Goal: Transaction & Acquisition: Purchase product/service

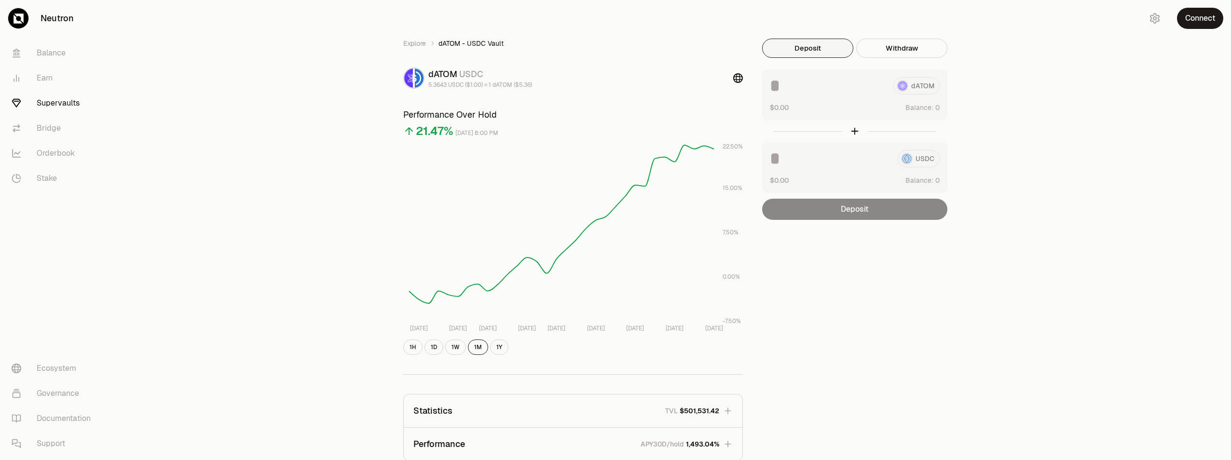
scroll to position [170, 0]
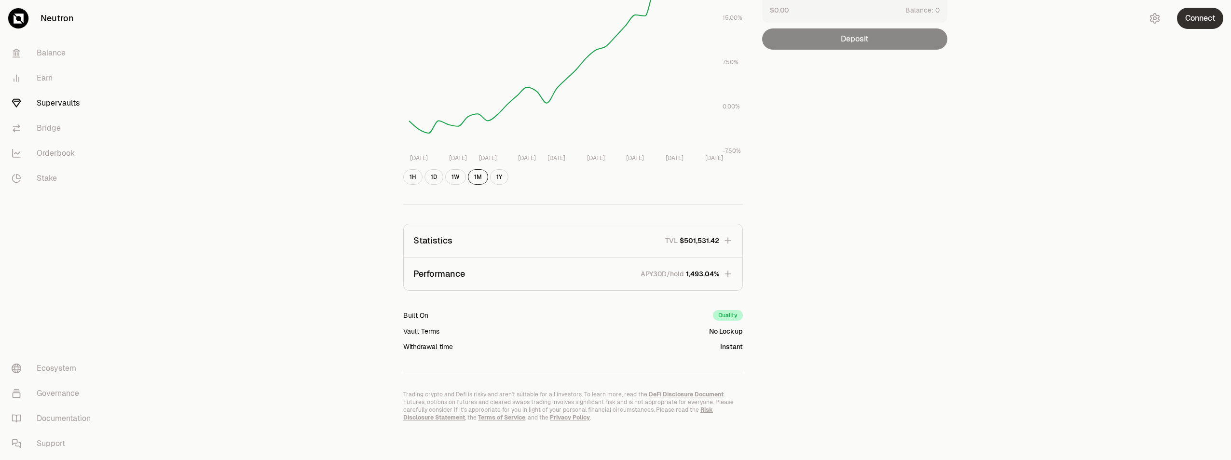
click at [1187, 26] on button "Connect" at bounding box center [1200, 18] width 46 height 21
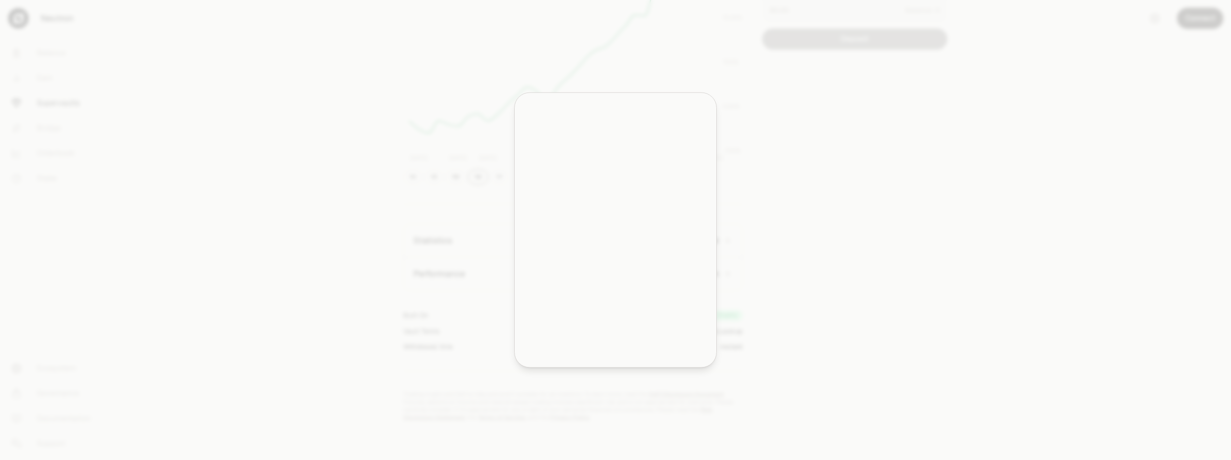
click at [1187, 17] on div at bounding box center [615, 230] width 1231 height 460
click at [1185, 21] on div at bounding box center [615, 230] width 1231 height 460
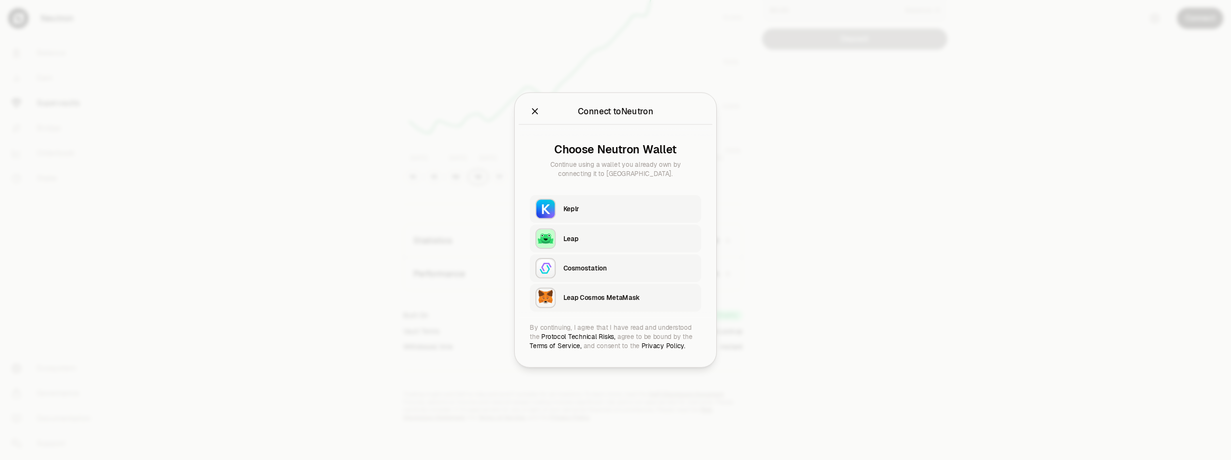
scroll to position [0, 0]
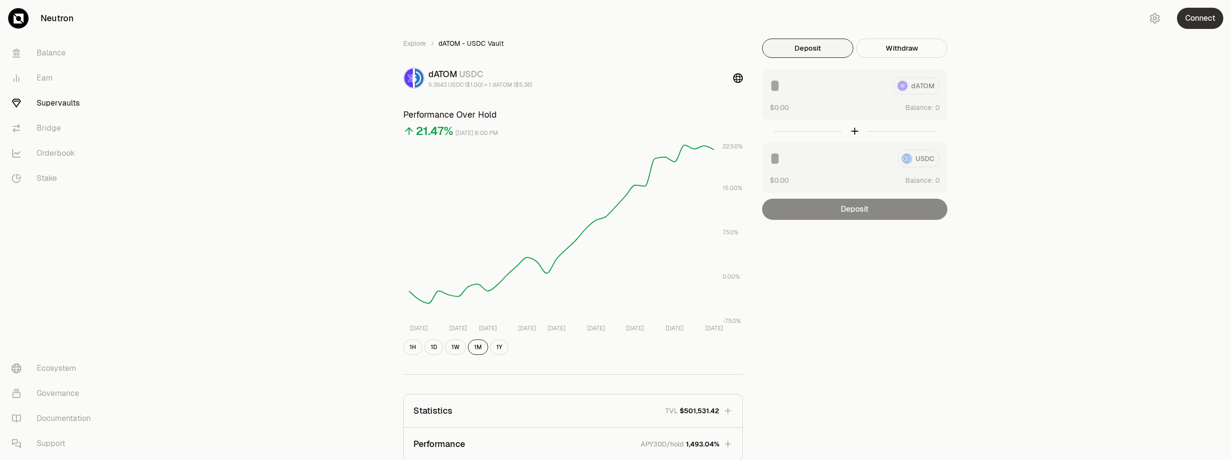
click at [1205, 24] on button "Connect" at bounding box center [1200, 18] width 46 height 21
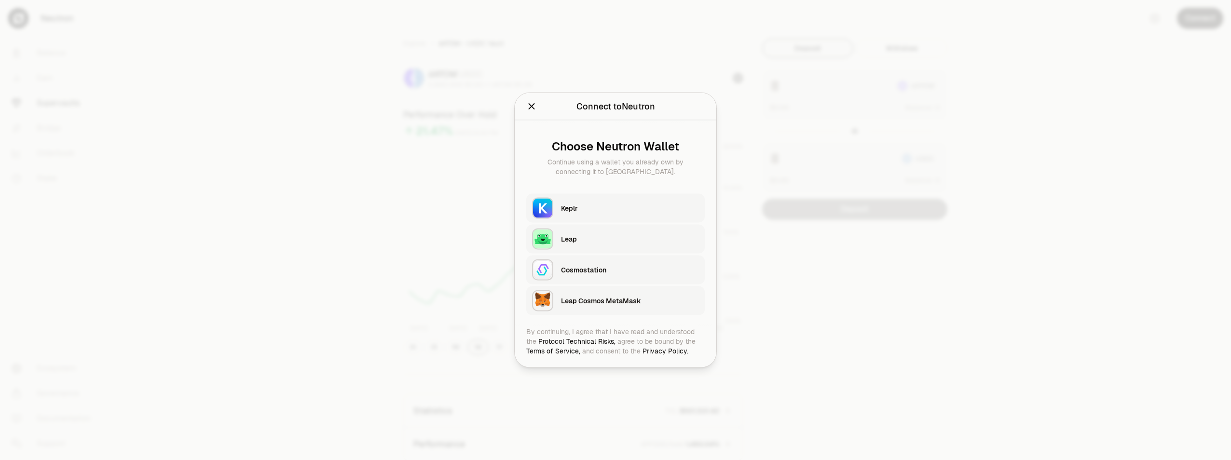
click at [599, 204] on div "Keplr" at bounding box center [630, 209] width 138 height 10
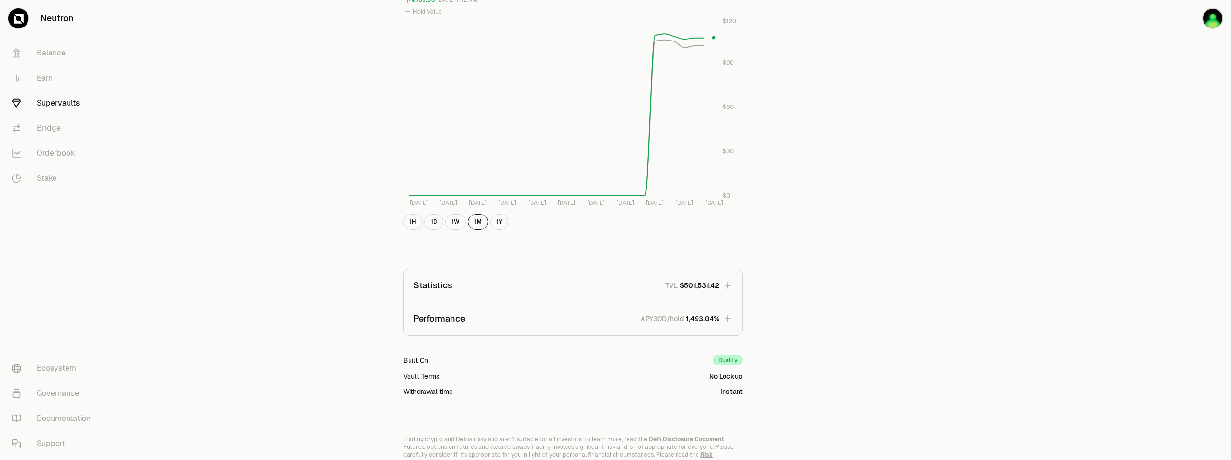
scroll to position [461, 0]
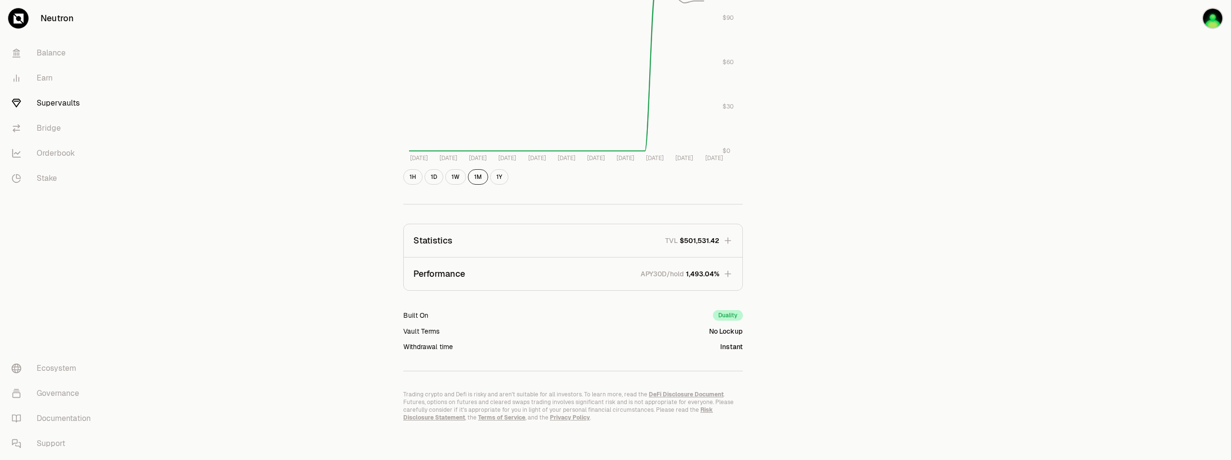
click at [728, 278] on icon "button" at bounding box center [728, 274] width 10 height 10
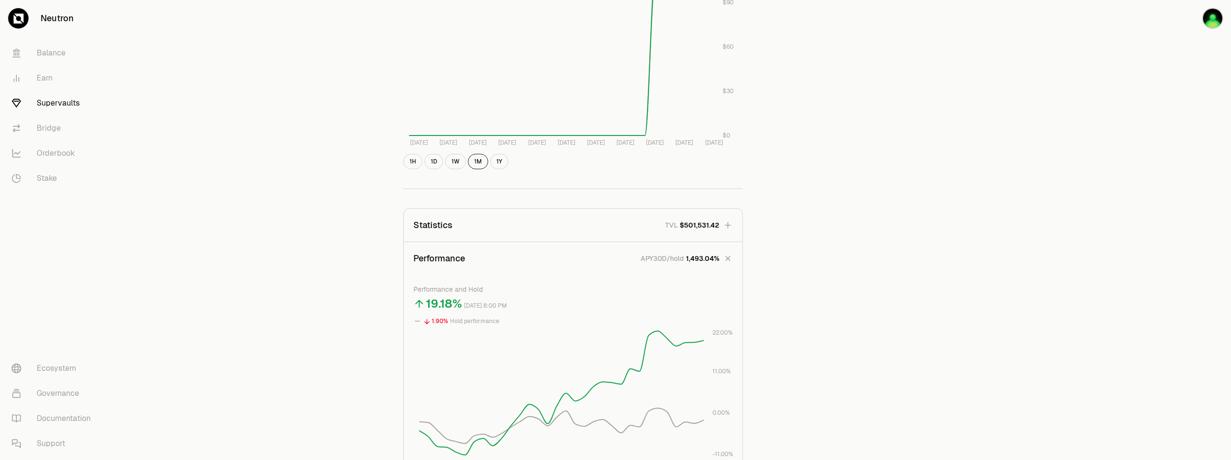
scroll to position [521, 0]
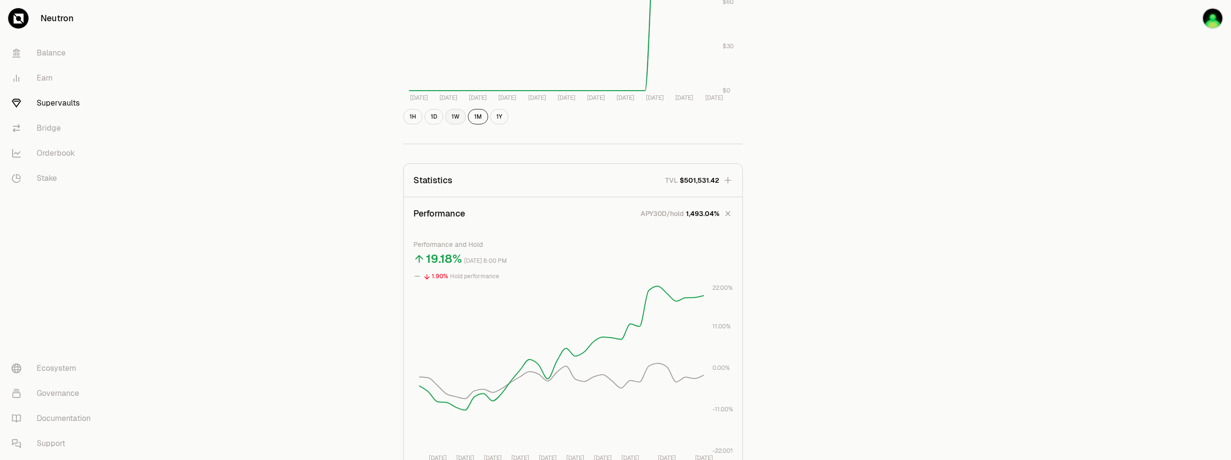
click at [456, 116] on button "1W" at bounding box center [455, 116] width 21 height 15
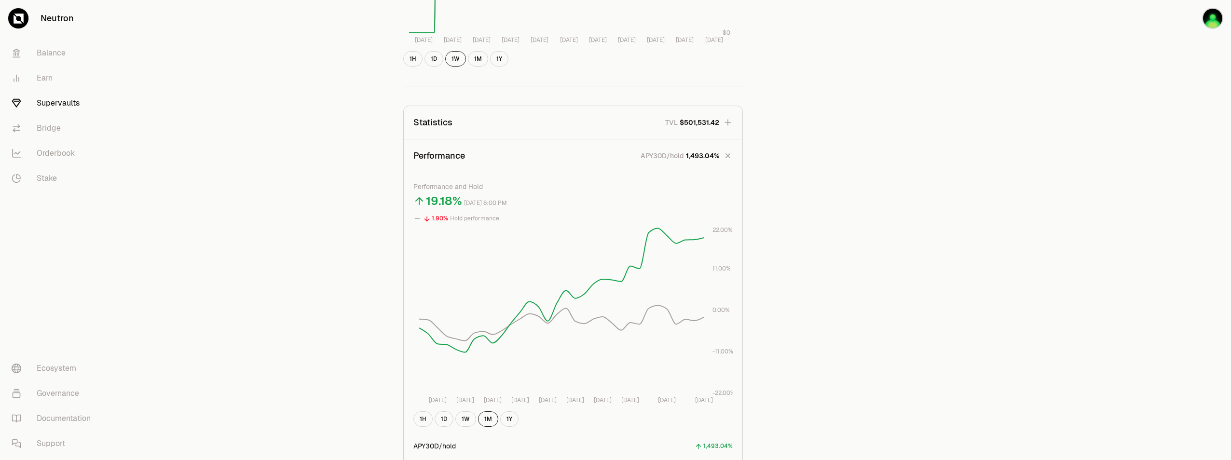
scroll to position [637, 0]
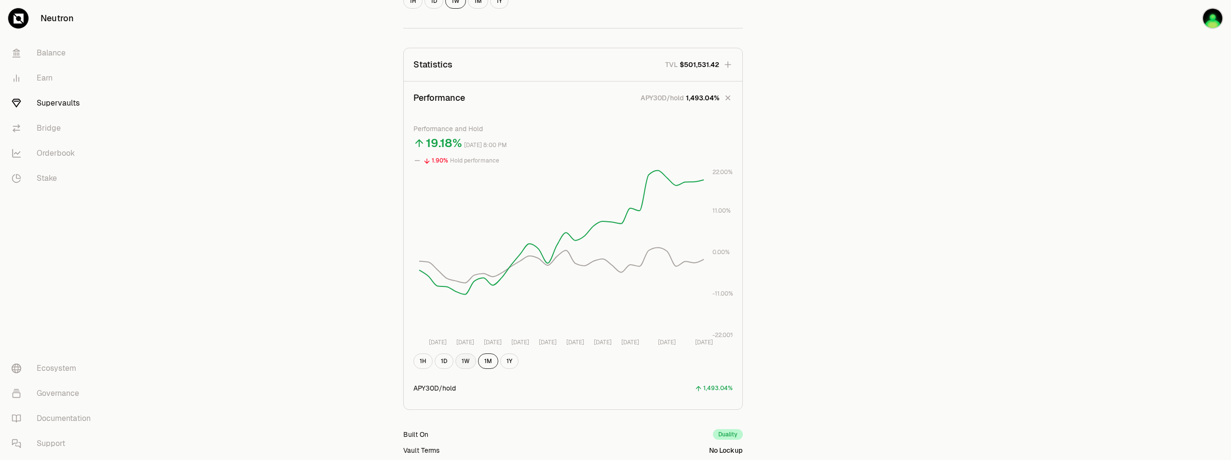
click at [464, 365] on button "1W" at bounding box center [465, 361] width 21 height 15
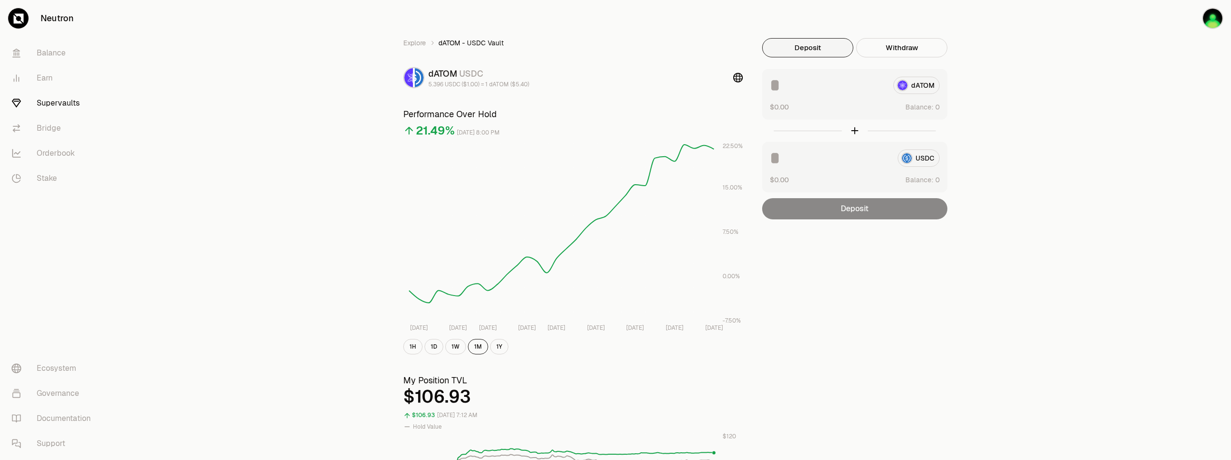
scroll to position [0, 0]
click at [59, 103] on link "Supervaults" at bounding box center [54, 103] width 100 height 25
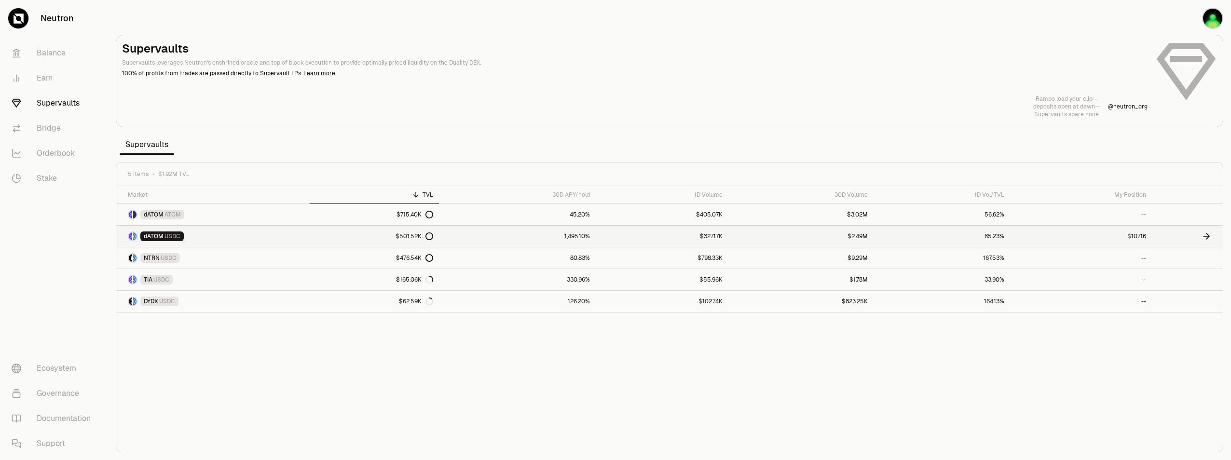
click at [165, 235] on span "USDC" at bounding box center [173, 237] width 16 height 8
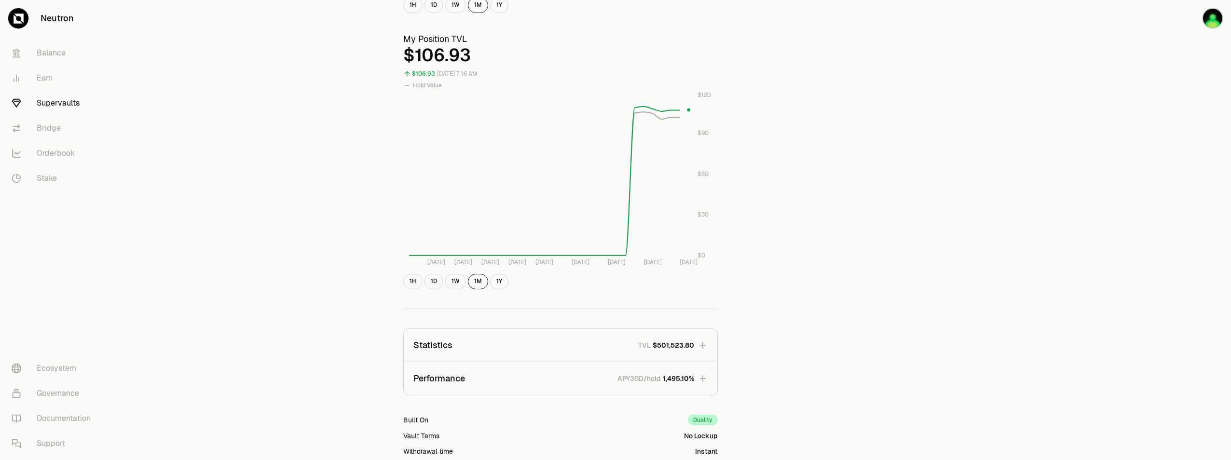
scroll to position [201, 0]
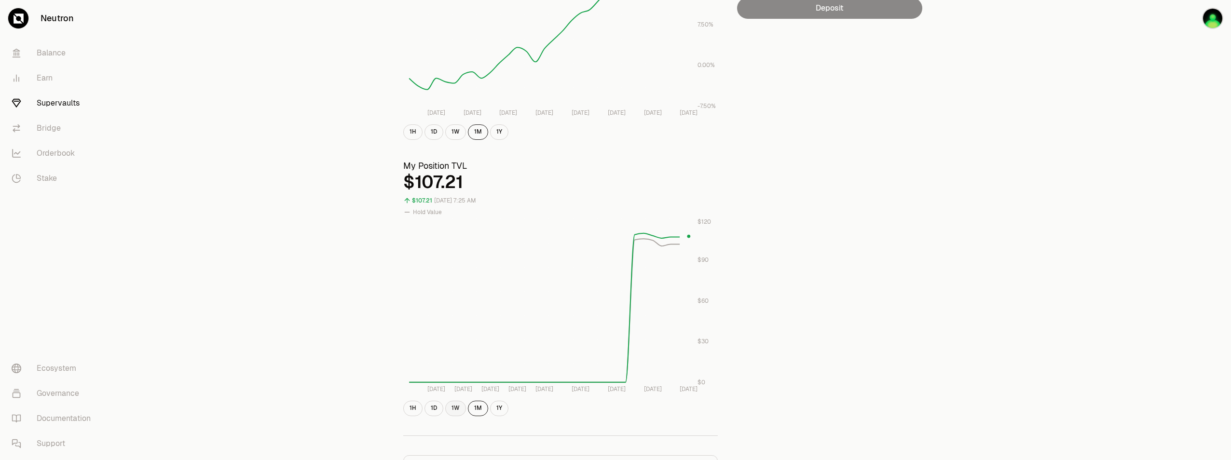
click at [456, 412] on button "1W" at bounding box center [455, 408] width 21 height 15
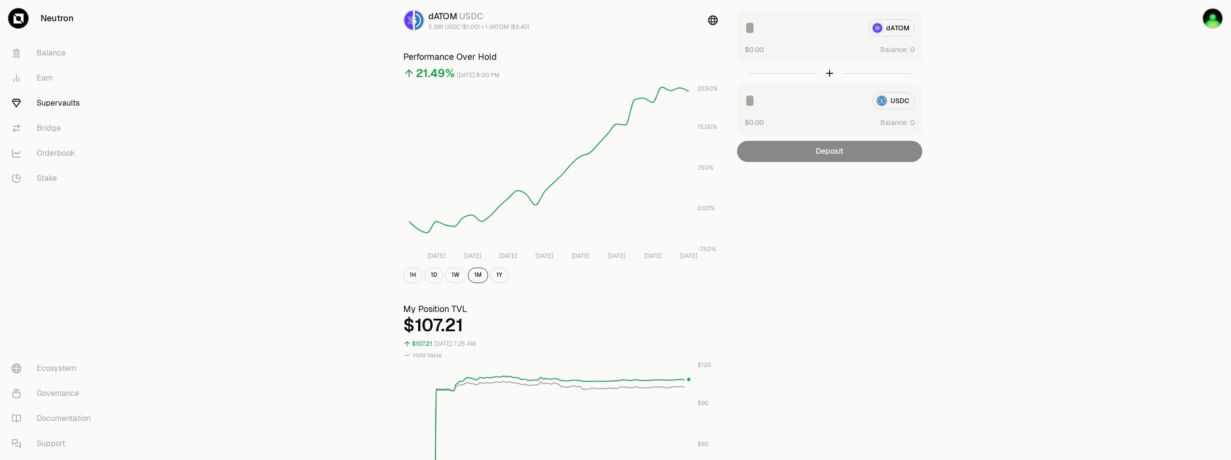
scroll to position [174, 0]
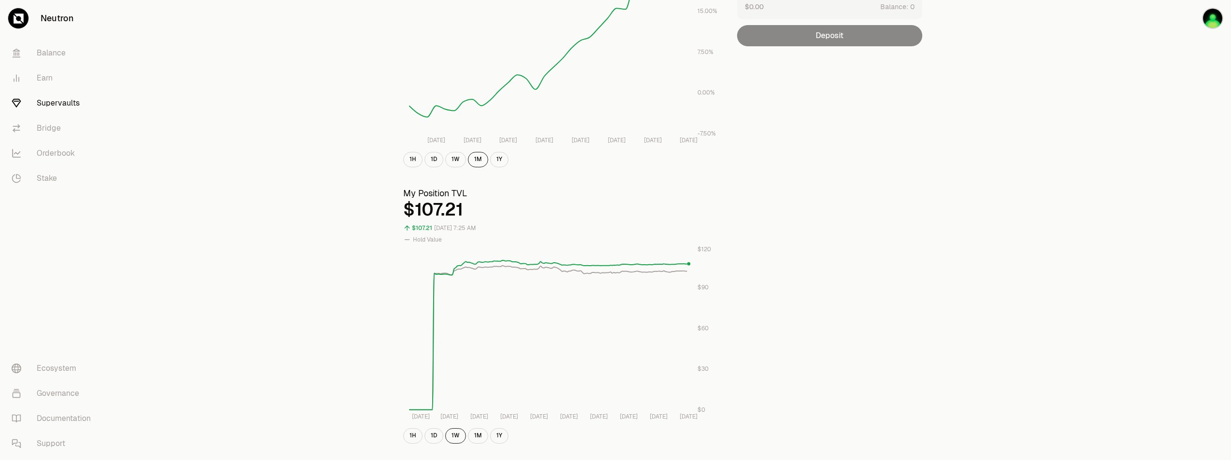
click at [862, 259] on div "Explore dATOM - USDC Vault dATOM USDC 5.396 USDC ($1.00) = 1 dATOM ($5.40) Perf…" at bounding box center [670, 277] width 556 height 824
